Goal: Purchase product/service

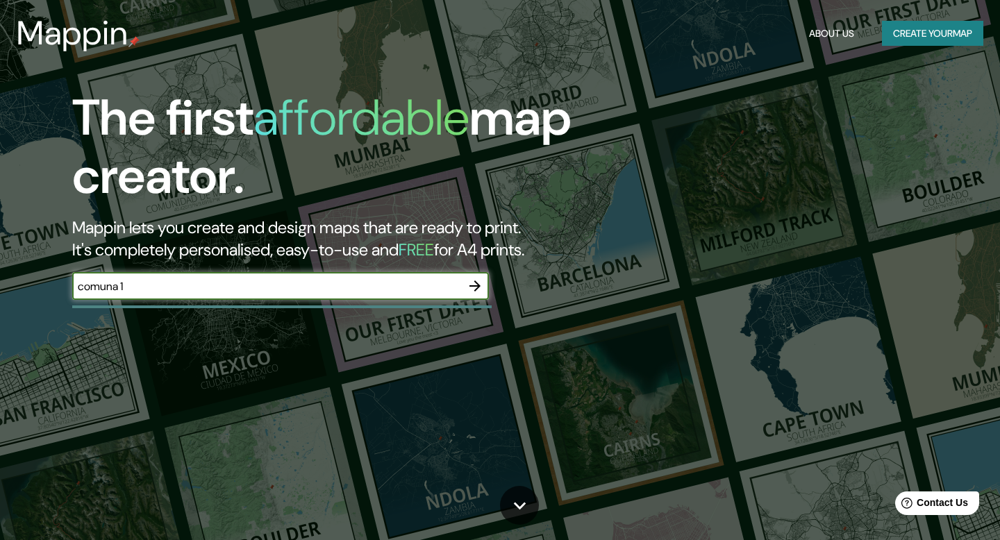
type input "comuna 13"
click at [472, 289] on icon "button" at bounding box center [475, 286] width 17 height 17
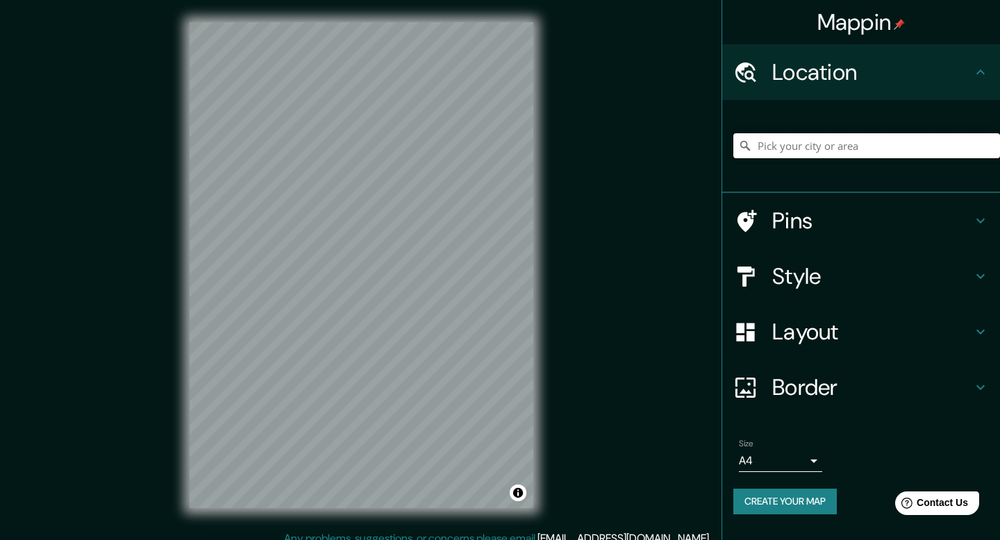
click at [798, 146] on input "Pick your city or area" at bounding box center [866, 145] width 267 height 25
click at [801, 140] on input "Comuna 13, [GEOGRAPHIC_DATA], [GEOGRAPHIC_DATA]" at bounding box center [866, 145] width 267 height 25
click at [824, 141] on input "Comuna 13, [GEOGRAPHIC_DATA], [GEOGRAPHIC_DATA]" at bounding box center [866, 145] width 267 height 25
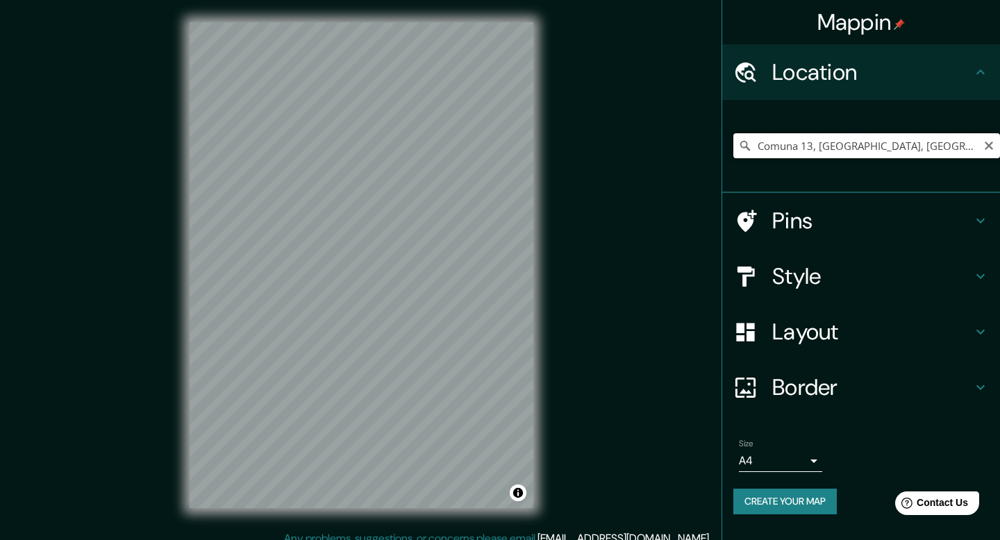
click at [824, 141] on input "Comuna 13, [GEOGRAPHIC_DATA], [GEOGRAPHIC_DATA]" at bounding box center [866, 145] width 267 height 25
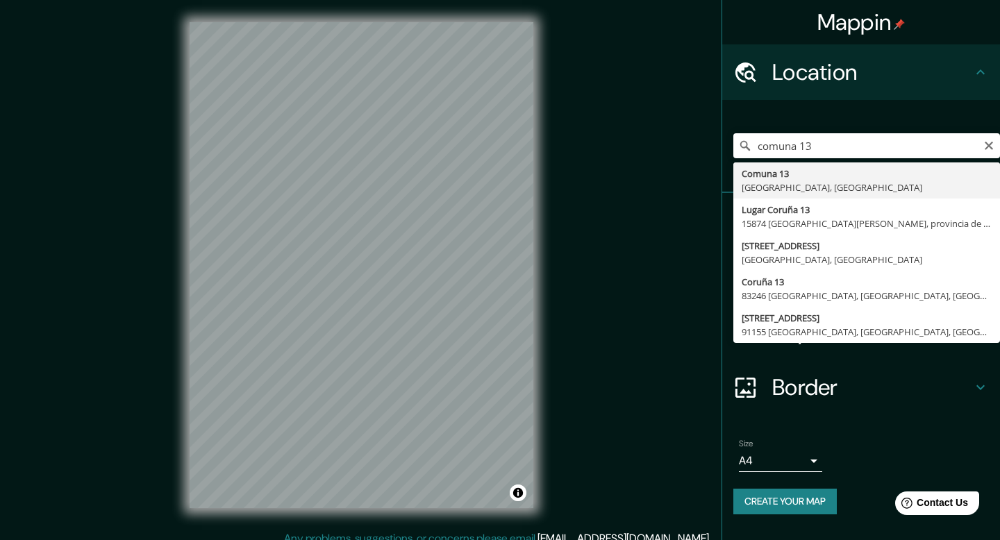
type input "Comuna 13, [GEOGRAPHIC_DATA], [GEOGRAPHIC_DATA]"
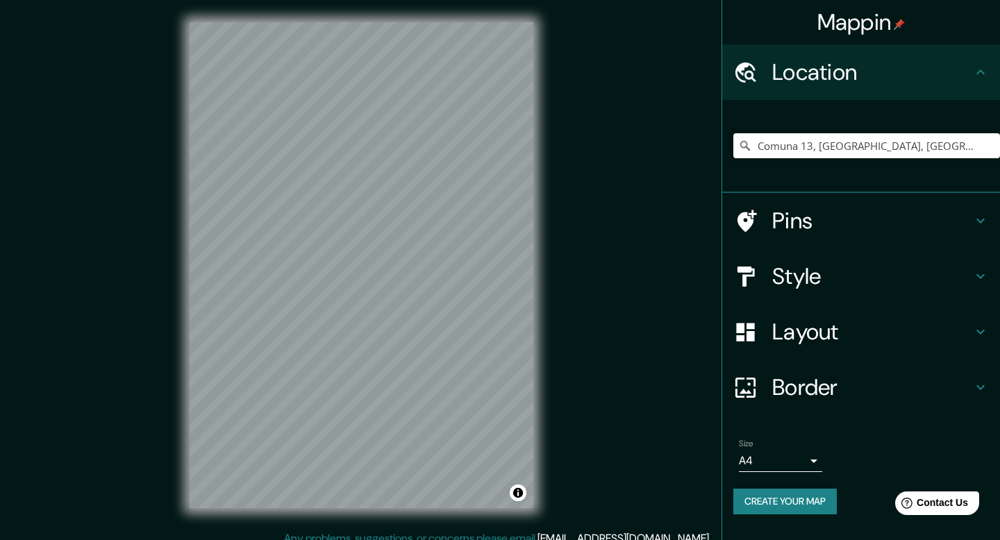
drag, startPoint x: 524, startPoint y: 451, endPoint x: 537, endPoint y: 455, distance: 13.6
click at [537, 455] on div "© Mapbox © OpenStreetMap Improve this map" at bounding box center [361, 265] width 388 height 531
click at [813, 147] on input "Comuna 13, [GEOGRAPHIC_DATA], [GEOGRAPHIC_DATA]" at bounding box center [866, 145] width 267 height 25
click at [822, 151] on input "Comuna 13, [GEOGRAPHIC_DATA], [GEOGRAPHIC_DATA]" at bounding box center [866, 145] width 267 height 25
click at [989, 152] on input "Comuna 13, [GEOGRAPHIC_DATA], [GEOGRAPHIC_DATA]" at bounding box center [866, 145] width 267 height 25
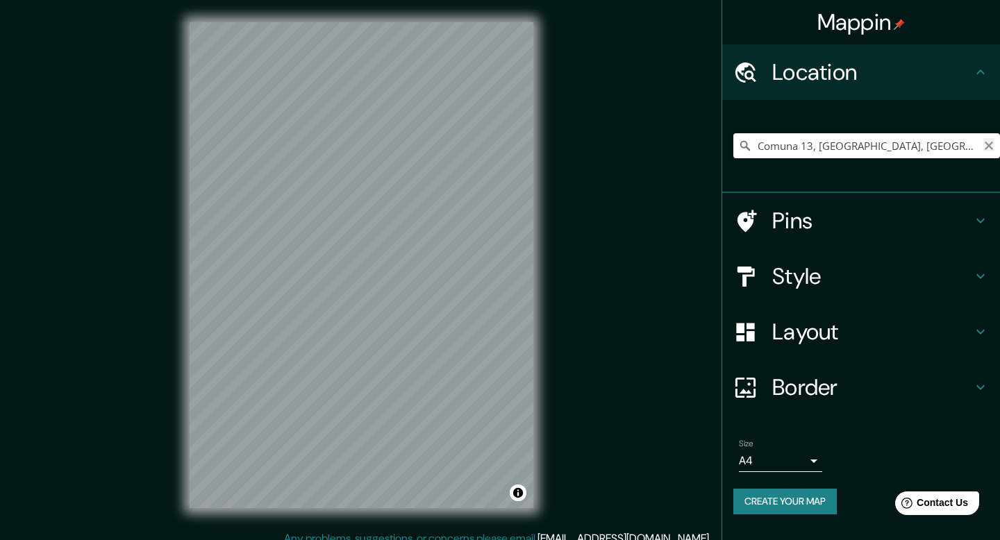
click at [990, 143] on icon "Clear" at bounding box center [988, 145] width 11 height 11
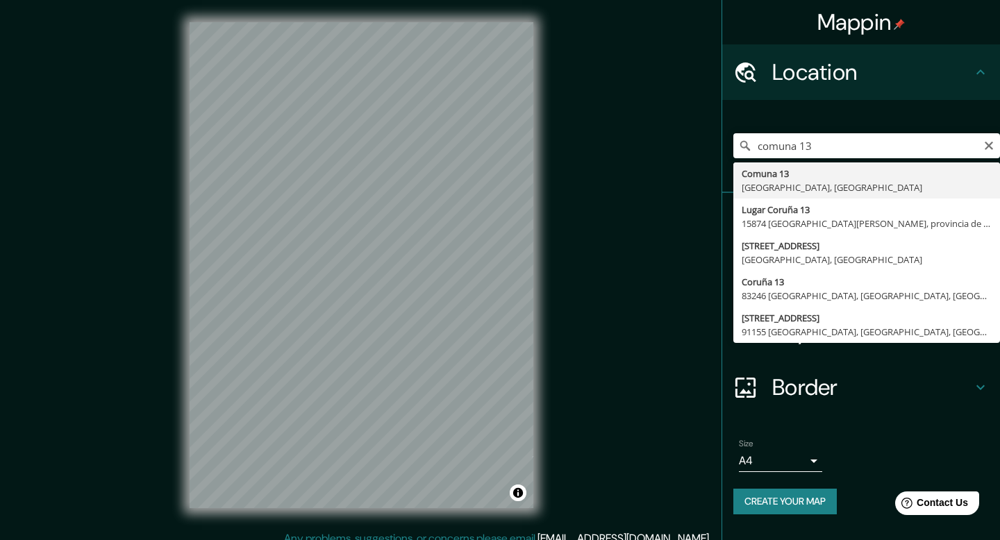
type input "Comuna 13, [GEOGRAPHIC_DATA], [GEOGRAPHIC_DATA]"
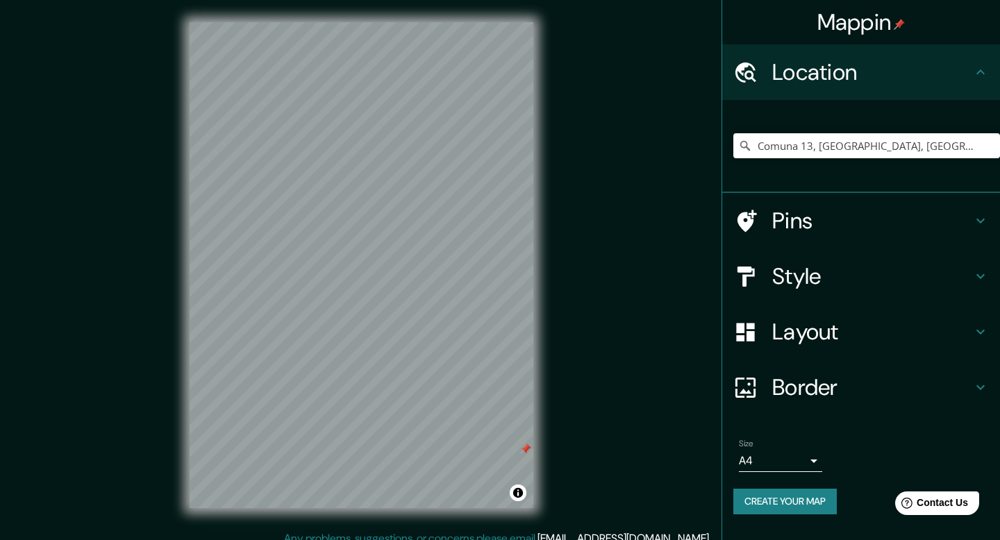
click at [807, 234] on h4 "Pins" at bounding box center [872, 221] width 200 height 28
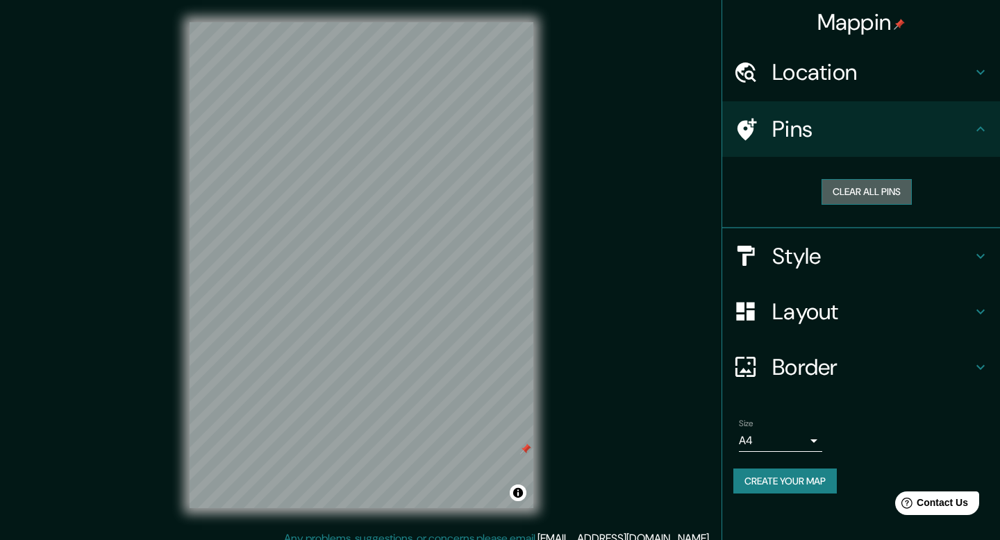
click at [884, 188] on button "Clear all pins" at bounding box center [867, 192] width 90 height 26
click at [981, 260] on icon at bounding box center [980, 256] width 17 height 17
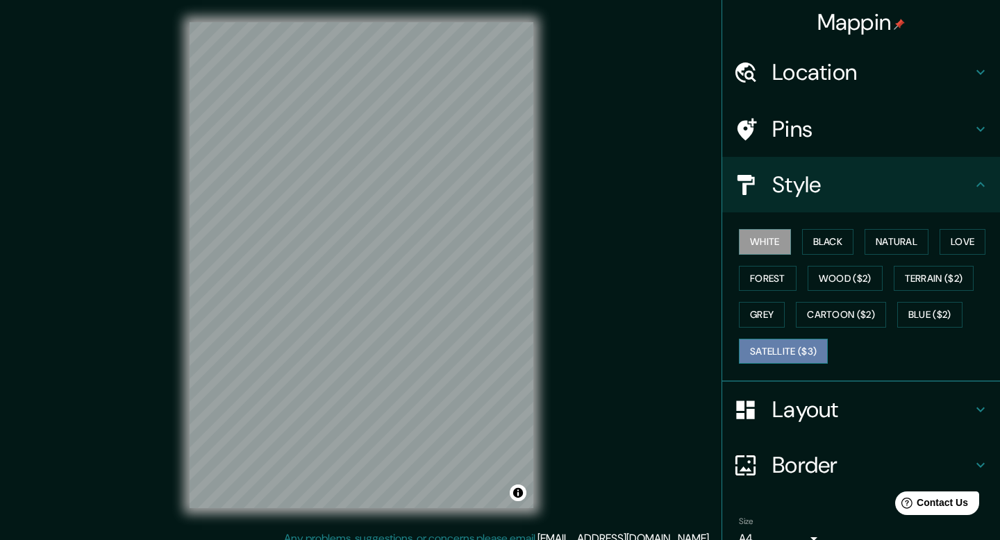
click at [779, 358] on button "Satellite ($3)" at bounding box center [783, 352] width 89 height 26
click at [533, 267] on div "© Mapbox © OpenStreetMap Improve this map © Maxar" at bounding box center [361, 265] width 388 height 531
